Goal: Task Accomplishment & Management: Complete application form

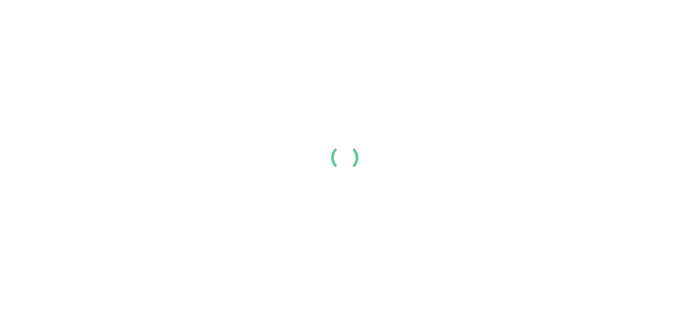
click at [492, 208] on div at bounding box center [344, 157] width 689 height 315
drag, startPoint x: 492, startPoint y: 208, endPoint x: 308, endPoint y: 170, distance: 187.3
click at [308, 170] on div at bounding box center [344, 157] width 689 height 315
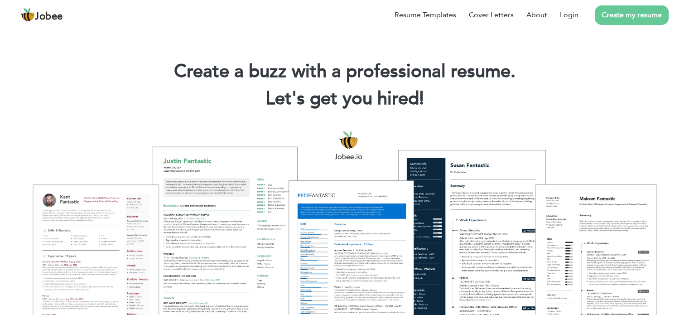
click at [632, 17] on link "Create my resume" at bounding box center [632, 14] width 74 height 19
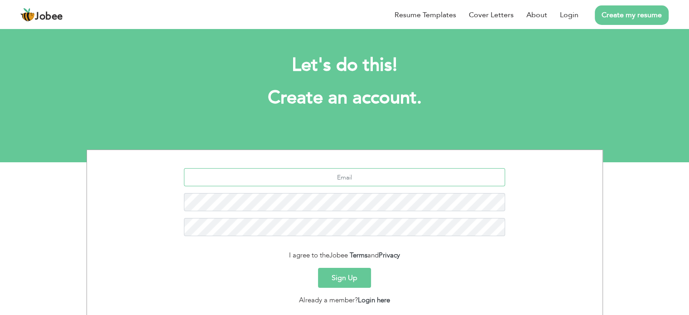
click at [320, 178] on input "text" at bounding box center [344, 177] width 321 height 18
type input "[EMAIL_ADDRESS][DOMAIN_NAME]"
click at [358, 280] on button "Sign Up" at bounding box center [344, 278] width 53 height 20
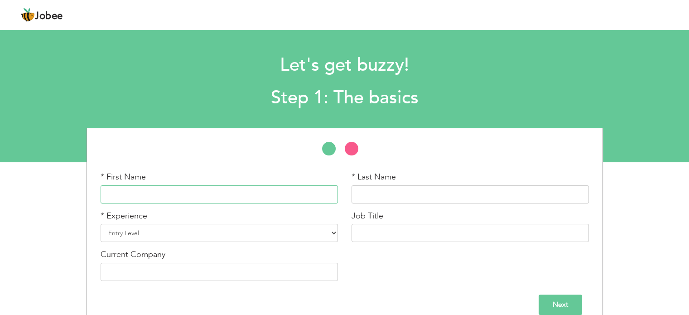
click at [240, 195] on input "text" at bounding box center [219, 194] width 237 height 18
type input "syed muhammad"
click at [398, 191] on input "text" at bounding box center [470, 194] width 237 height 18
type input "hussain raza"
click at [212, 230] on select "Entry Level Less than 1 Year 1 Year 2 Years 3 Years 4 Years 5 Years 6 Years 7 Y…" at bounding box center [219, 233] width 237 height 18
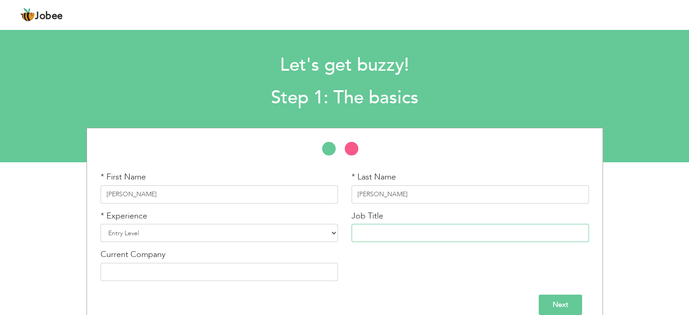
click at [429, 239] on input "text" at bounding box center [470, 233] width 237 height 18
click at [144, 227] on select "Entry Level Less than 1 Year 1 Year 2 Years 3 Years 4 Years 5 Years 6 Years 7 Y…" at bounding box center [219, 233] width 237 height 18
select select "3"
click at [101, 224] on select "Entry Level Less than 1 Year 1 Year 2 Years 3 Years 4 Years 5 Years 6 Years 7 Y…" at bounding box center [219, 233] width 237 height 18
click at [429, 233] on input "text" at bounding box center [470, 233] width 237 height 18
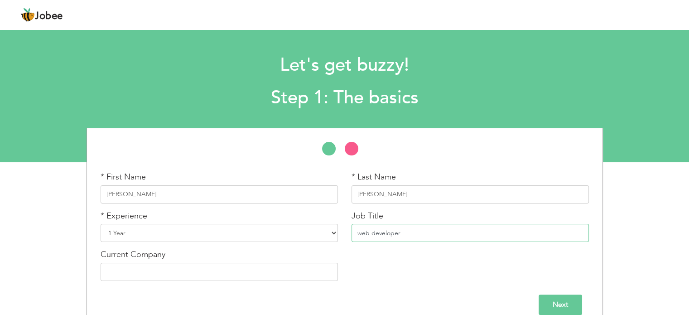
scroll to position [13, 0]
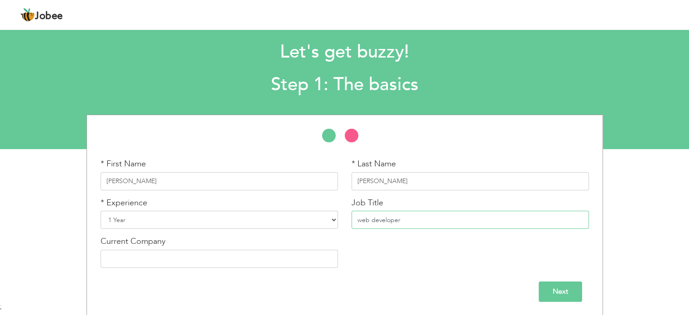
type input "web developer"
click at [236, 253] on input "text" at bounding box center [219, 259] width 237 height 18
type input "alpha3"
click at [572, 288] on input "Next" at bounding box center [560, 291] width 43 height 20
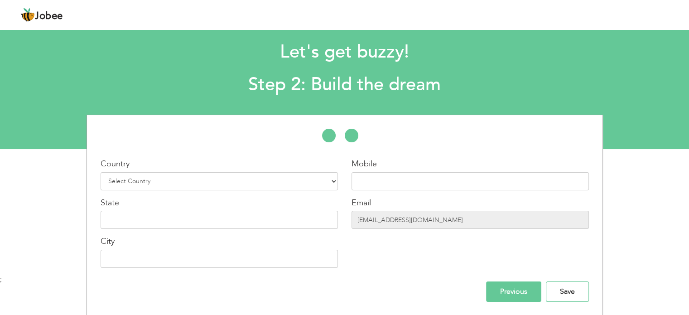
click at [572, 288] on input "Save" at bounding box center [567, 291] width 43 height 20
click at [223, 180] on select "Select Country Afghanistan Albania Algeria American Samoa Andorra Angola Anguil…" at bounding box center [219, 181] width 237 height 18
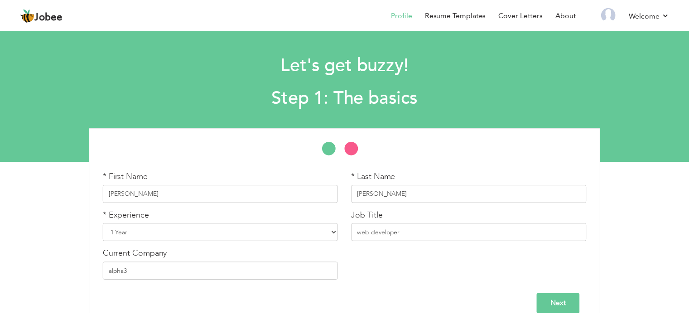
scroll to position [13, 0]
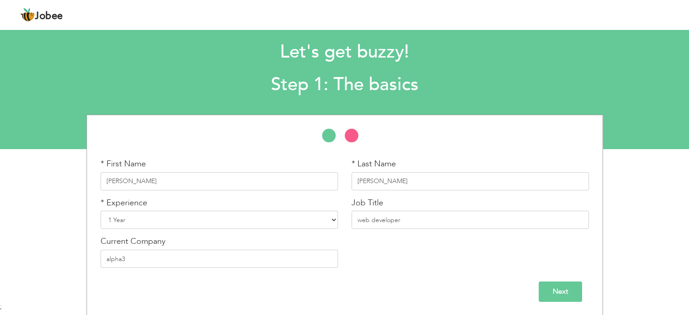
click at [578, 298] on input "Next" at bounding box center [560, 291] width 43 height 20
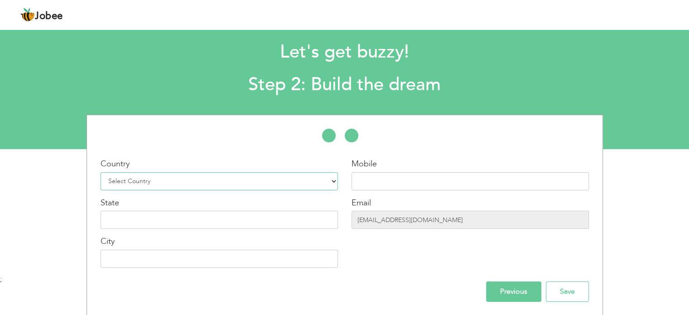
click at [227, 177] on select "Select Country Afghanistan Albania Algeria American Samoa Andorra Angola Anguil…" at bounding box center [219, 181] width 237 height 18
select select "166"
click at [101, 172] on select "Select Country Afghanistan Albania Algeria American Samoa Andorra Angola Anguil…" at bounding box center [219, 181] width 237 height 18
click at [395, 181] on input "text" at bounding box center [470, 181] width 237 height 18
type input "03244081331"
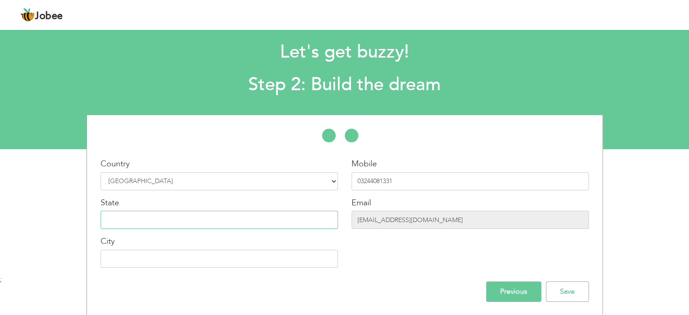
click at [286, 227] on input "text" at bounding box center [219, 220] width 237 height 18
click at [272, 260] on input "text" at bounding box center [219, 259] width 237 height 18
type input "[GEOGRAPHIC_DATA]"
click at [224, 219] on input "text" at bounding box center [219, 220] width 237 height 18
type input "punjab"
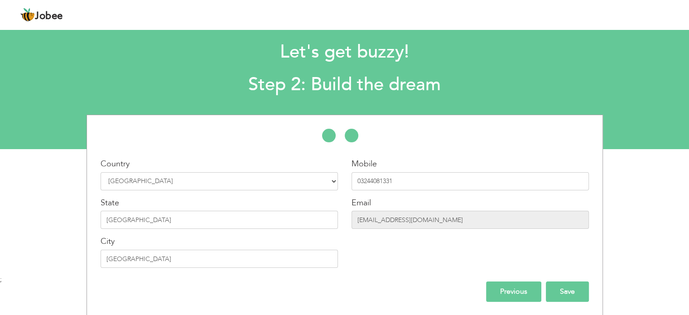
click at [578, 295] on input "Save" at bounding box center [567, 291] width 43 height 20
